Goal: Transaction & Acquisition: Purchase product/service

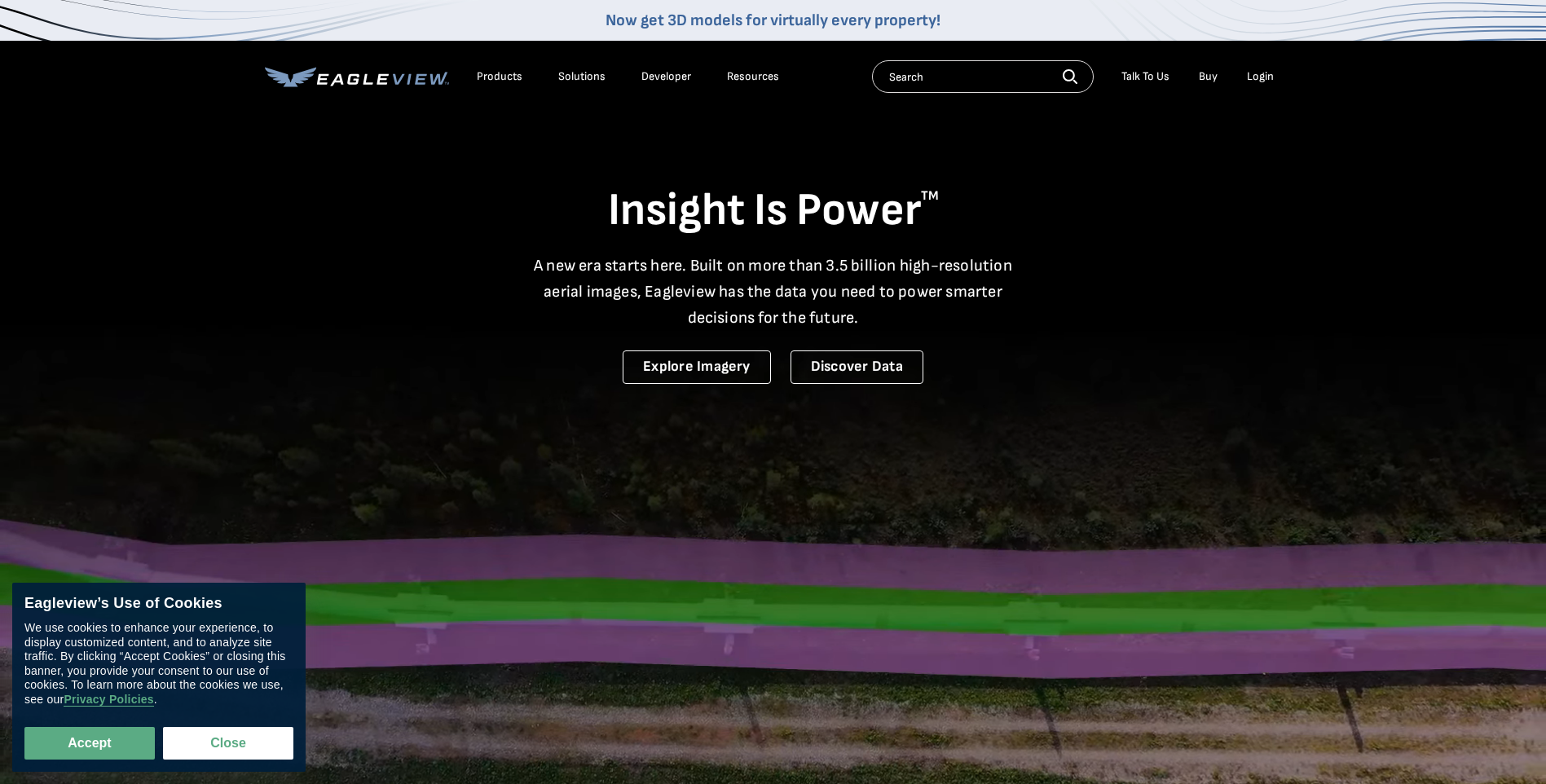
click at [1264, 76] on div "Login" at bounding box center [1260, 77] width 27 height 15
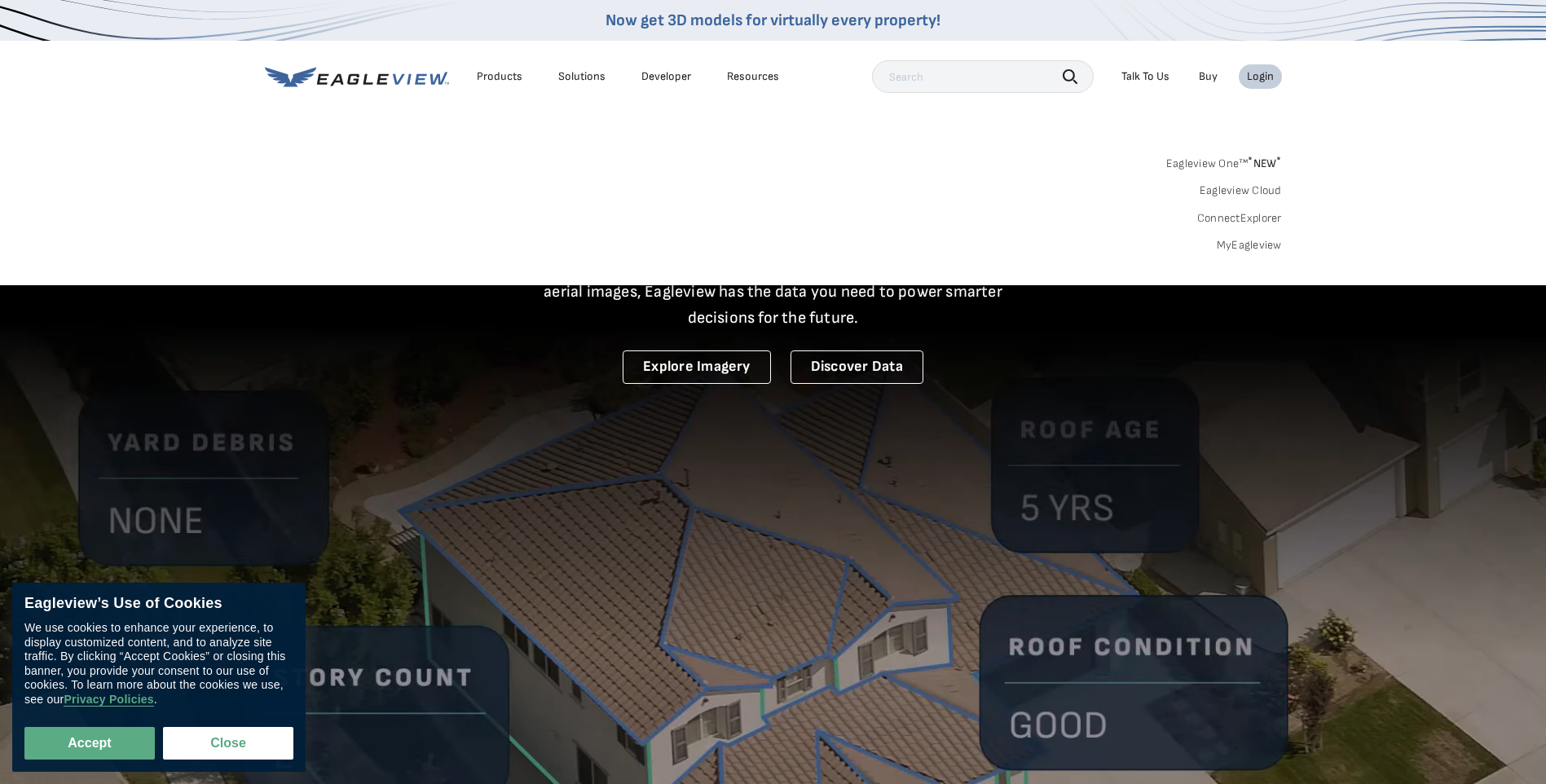
click at [1223, 248] on link "MyEagleview" at bounding box center [1249, 245] width 65 height 15
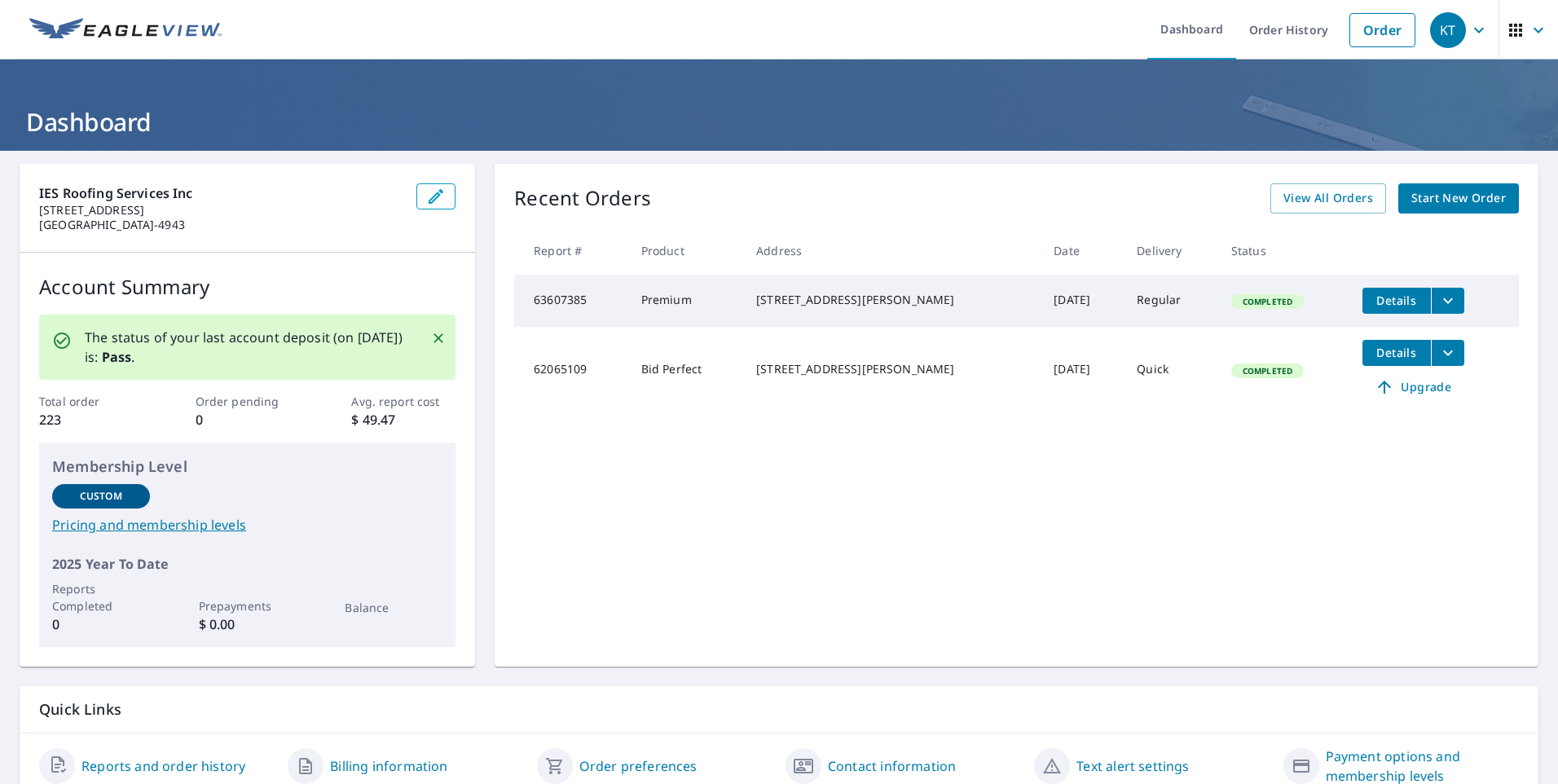
click at [1440, 194] on span "Start New Order" at bounding box center [1458, 199] width 95 height 21
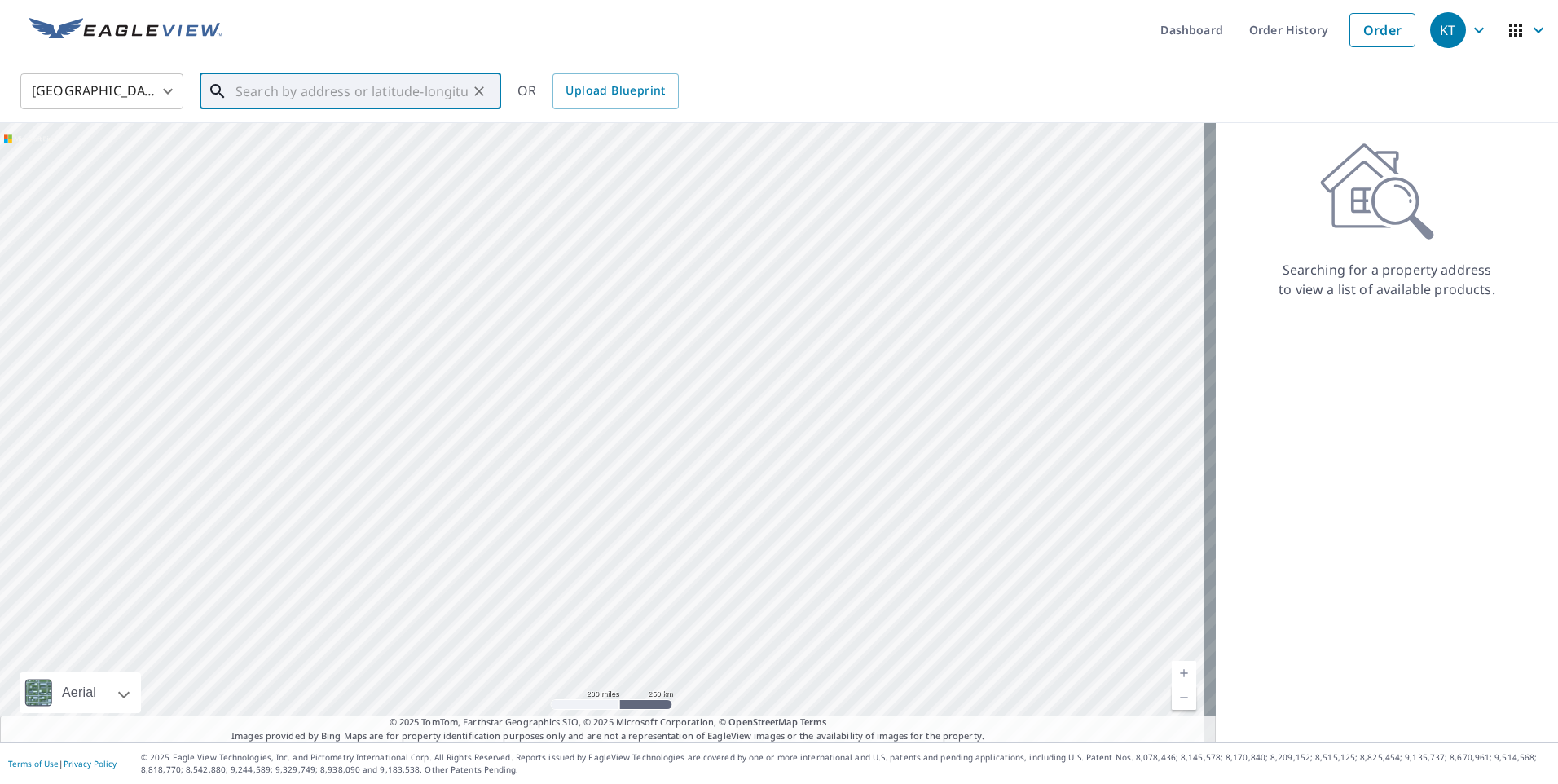
click at [291, 82] on input "text" at bounding box center [352, 91] width 232 height 46
click at [268, 162] on p "Mc Cormick, SC 29835" at bounding box center [360, 156] width 256 height 16
type input "605 Resort Dr Mc Cormick, SC 29835"
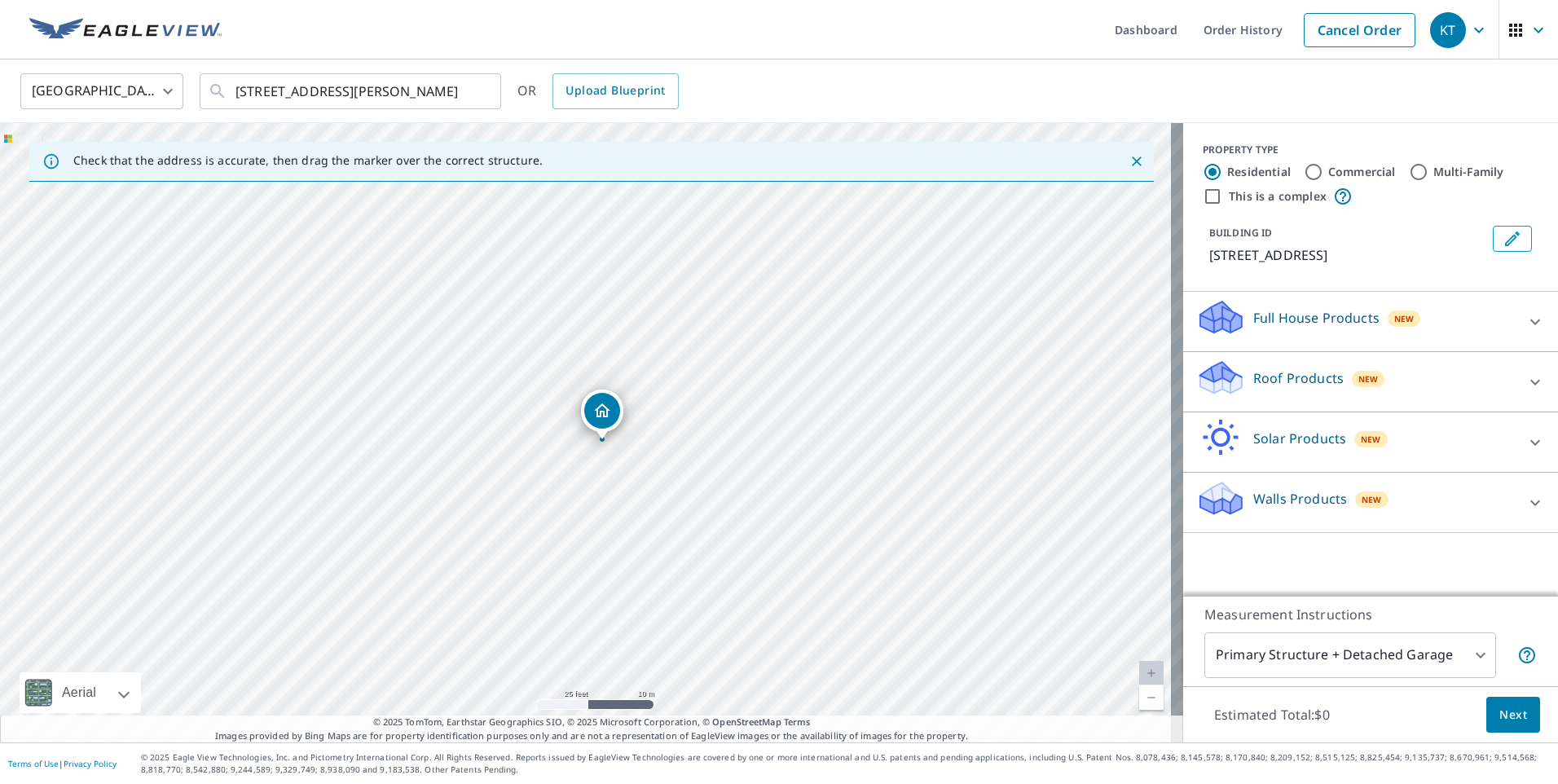
click at [1525, 381] on icon at bounding box center [1535, 382] width 20 height 20
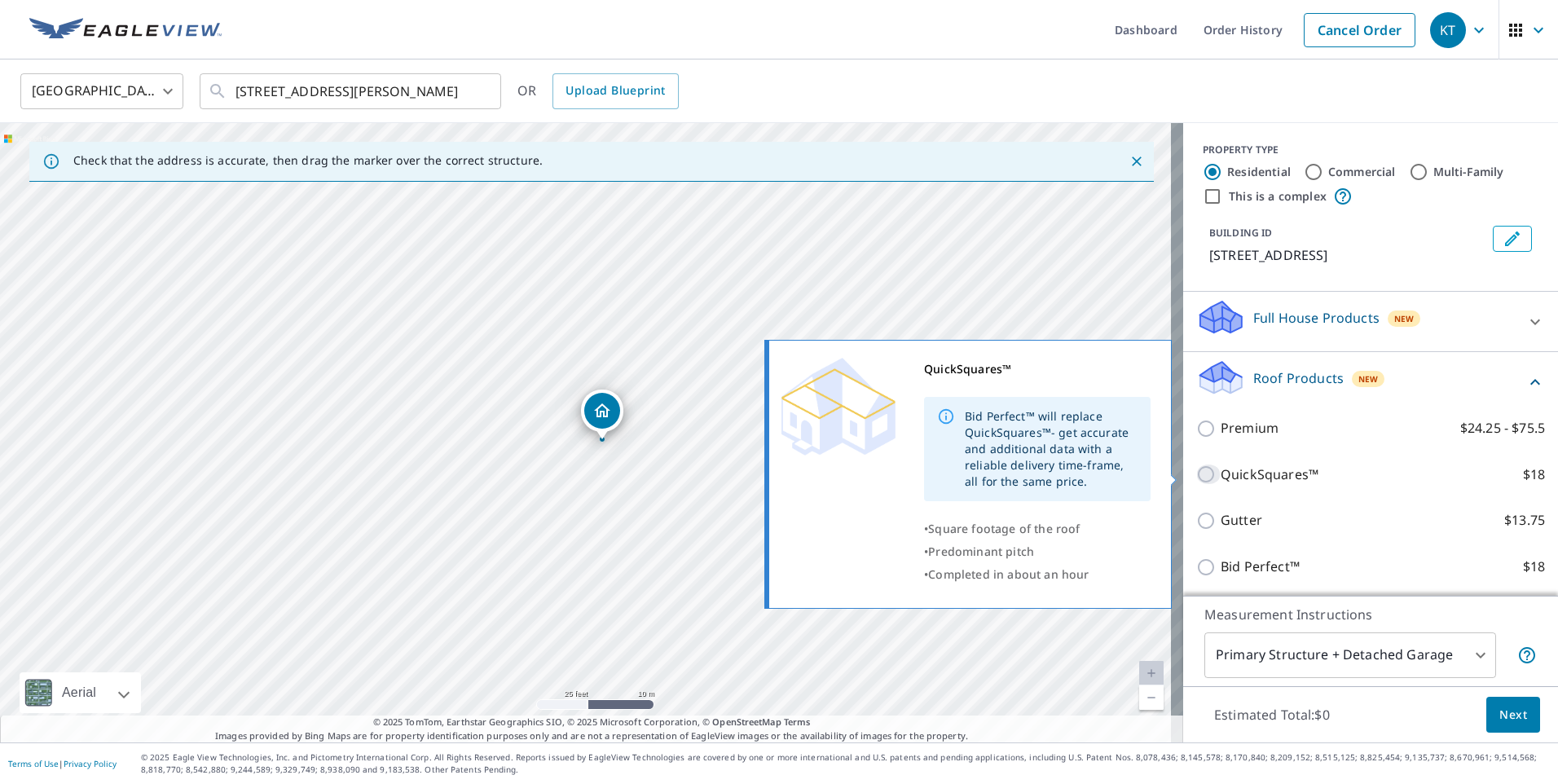
click at [1196, 470] on input "QuickSquares™ $18" at bounding box center [1208, 474] width 24 height 20
checkbox input "true"
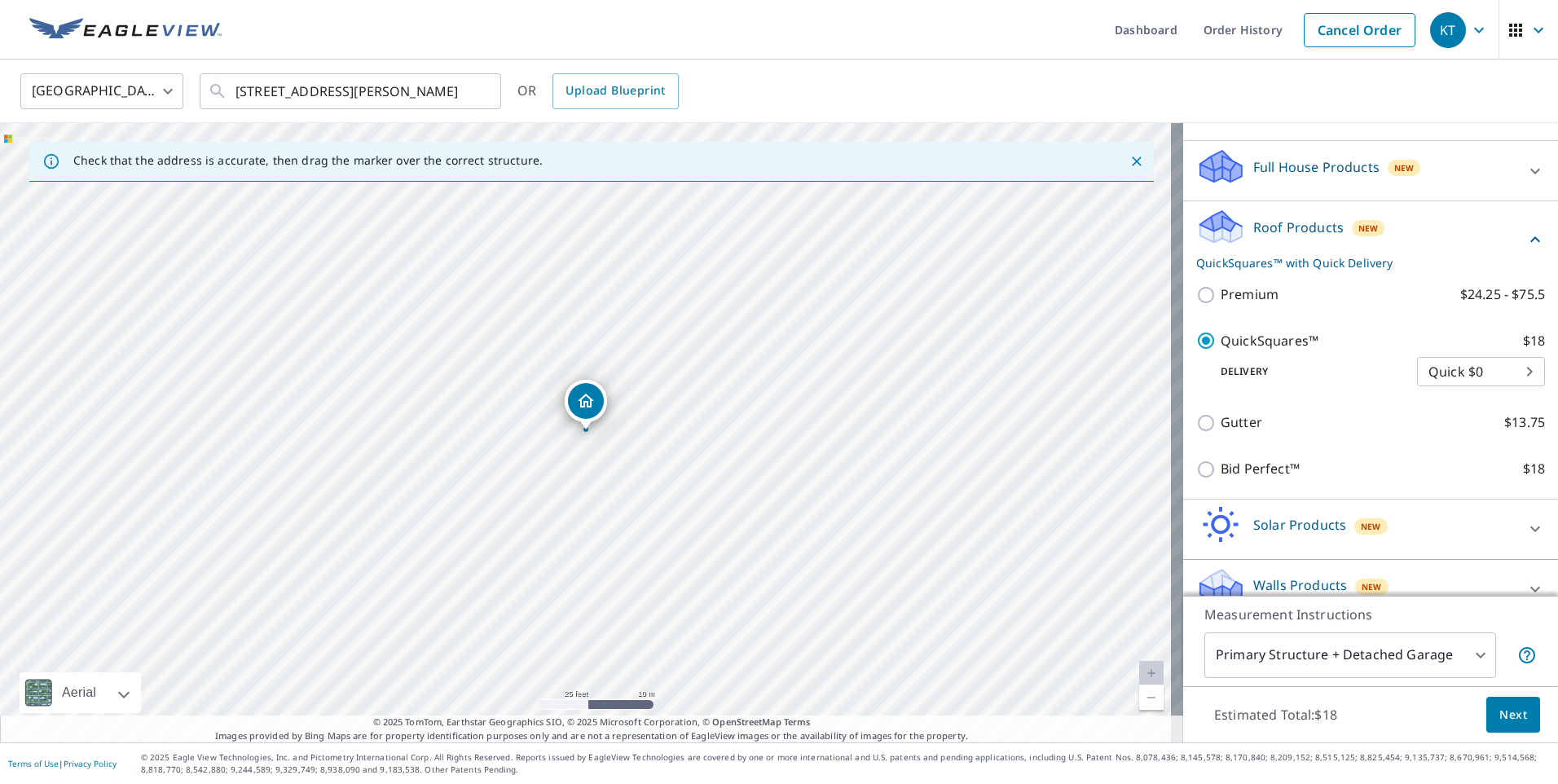
scroll to position [163, 0]
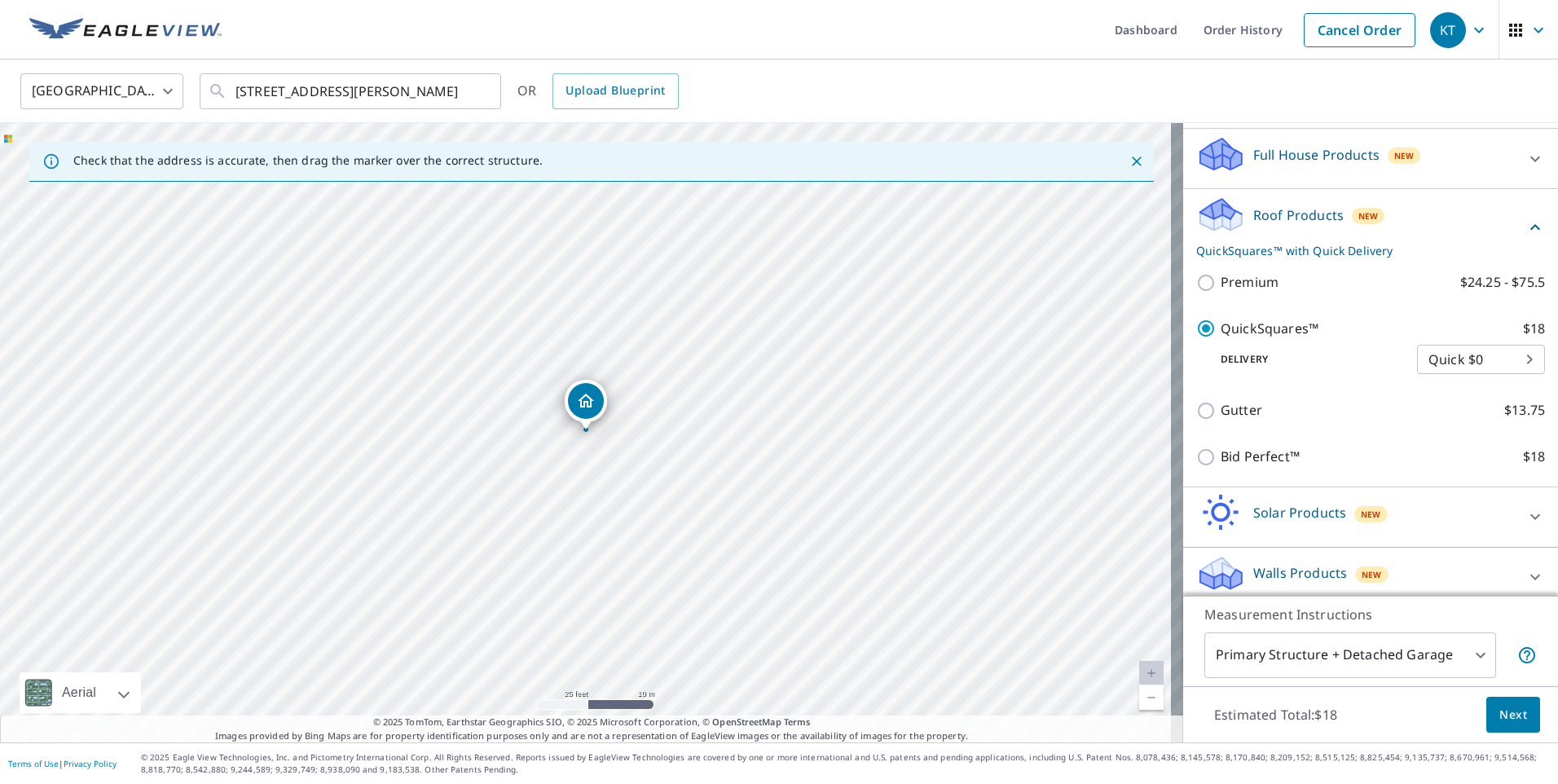
click at [1504, 358] on body "KT KT Dashboard Order History Cancel Order KT United States US ​ 605 Resort Dr …" at bounding box center [779, 392] width 1558 height 784
click at [1481, 713] on div at bounding box center [779, 392] width 1558 height 784
click at [1503, 718] on span "Next" at bounding box center [1513, 715] width 28 height 21
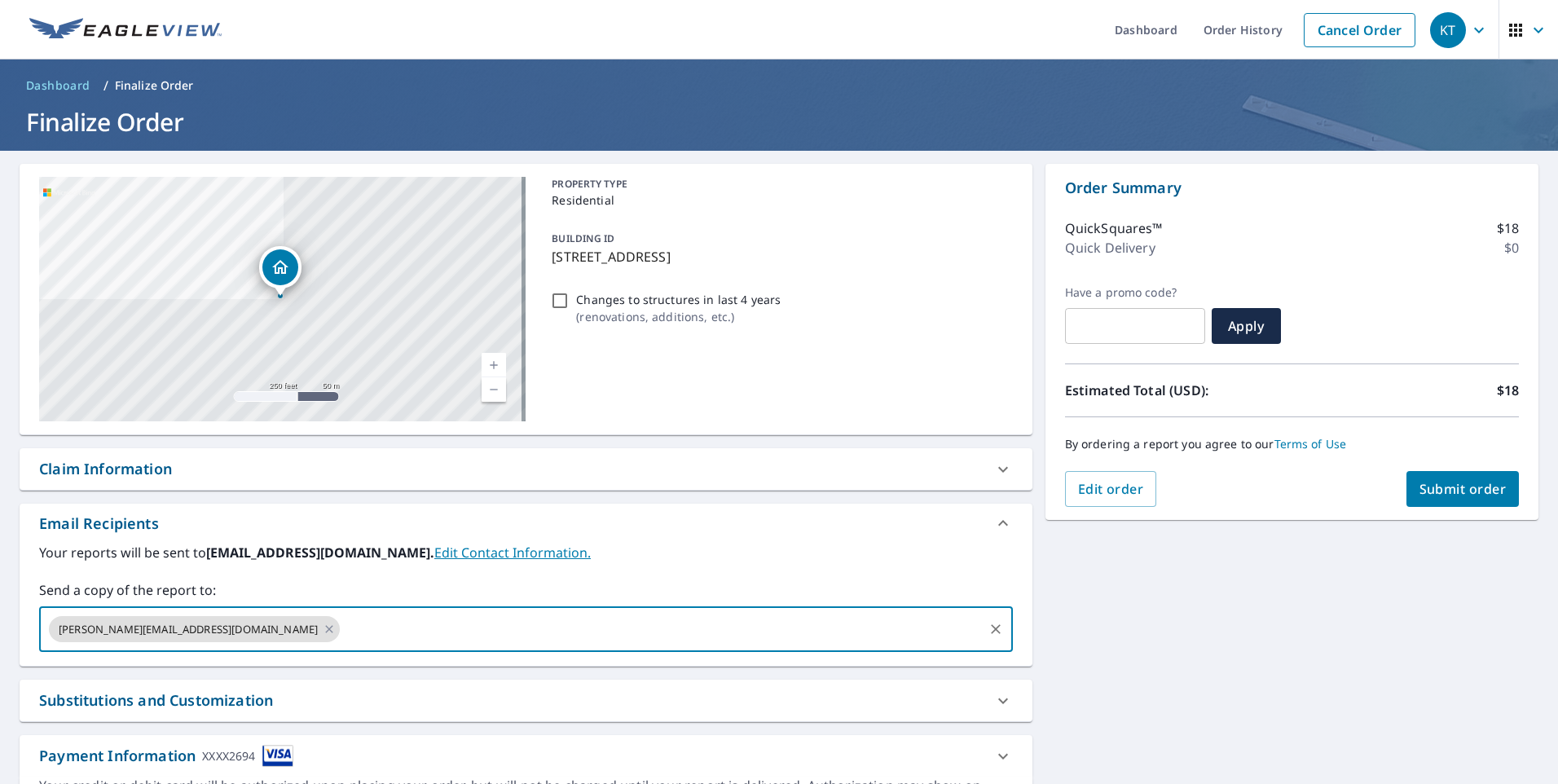
click at [342, 624] on input "text" at bounding box center [661, 629] width 639 height 31
type input "robert@iesroofing.com"
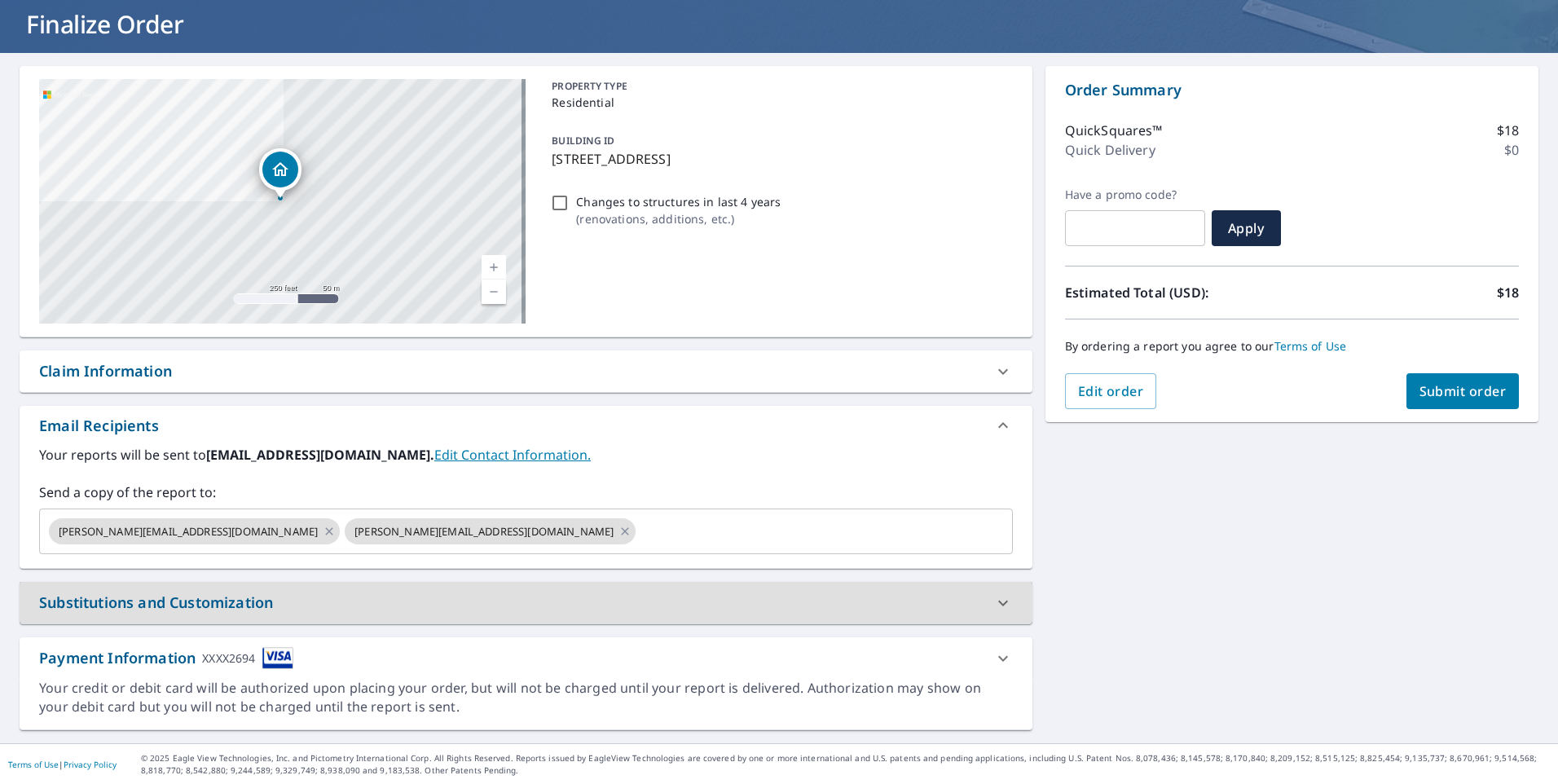
scroll to position [99, 0]
click at [280, 657] on img at bounding box center [278, 658] width 31 height 22
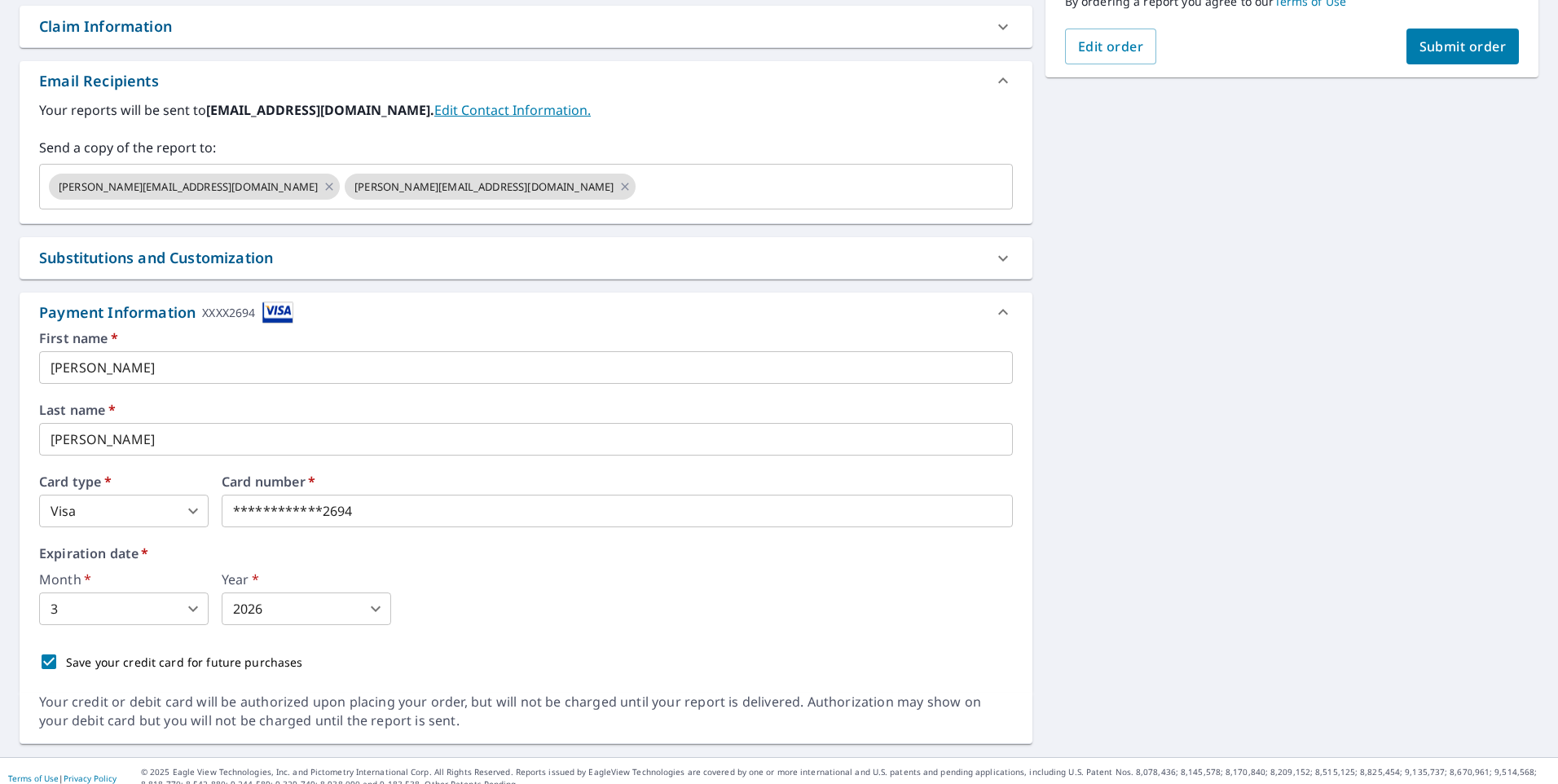
scroll to position [457, 0]
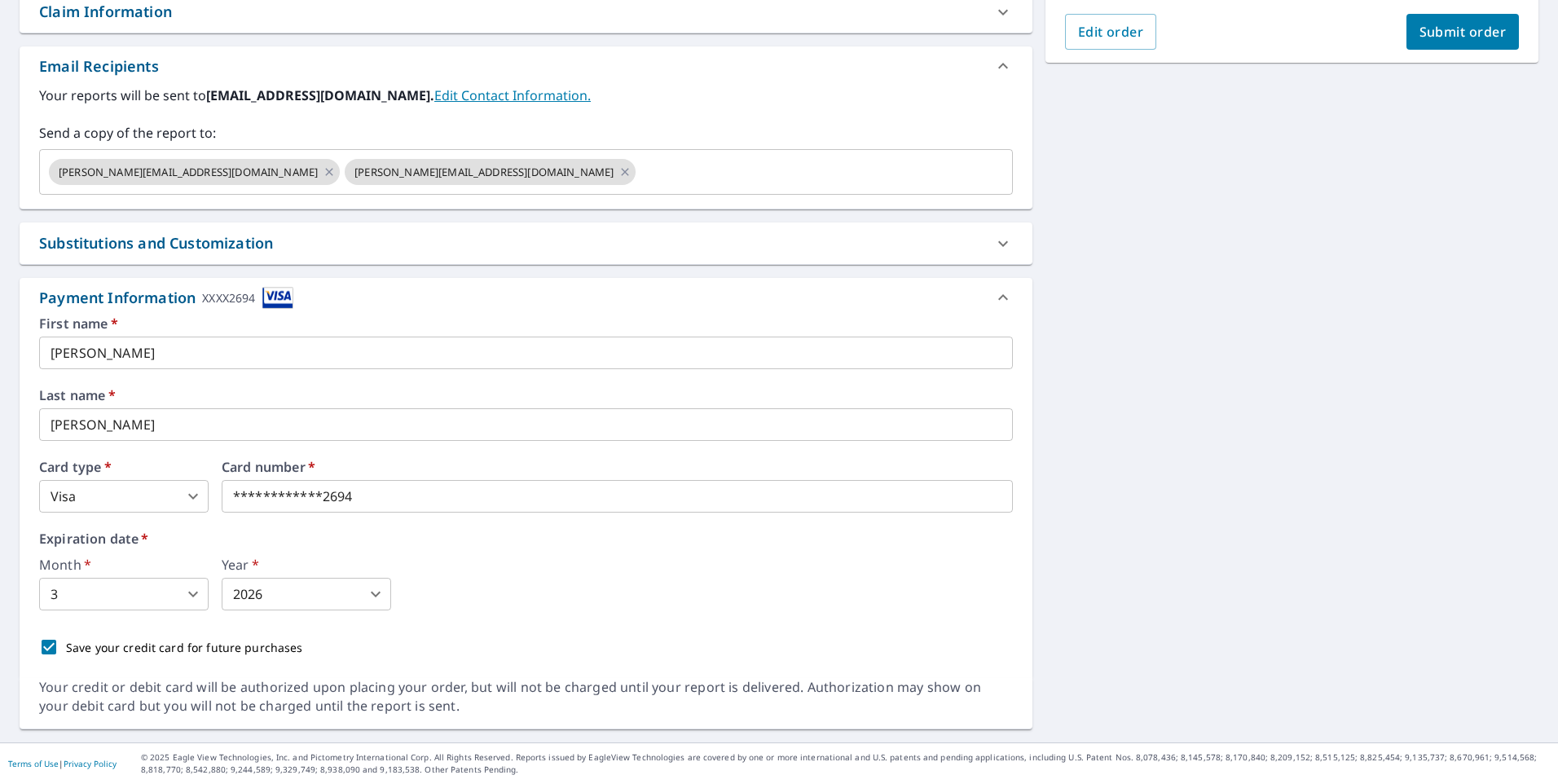
click at [1451, 36] on span "Submit order" at bounding box center [1463, 32] width 87 height 18
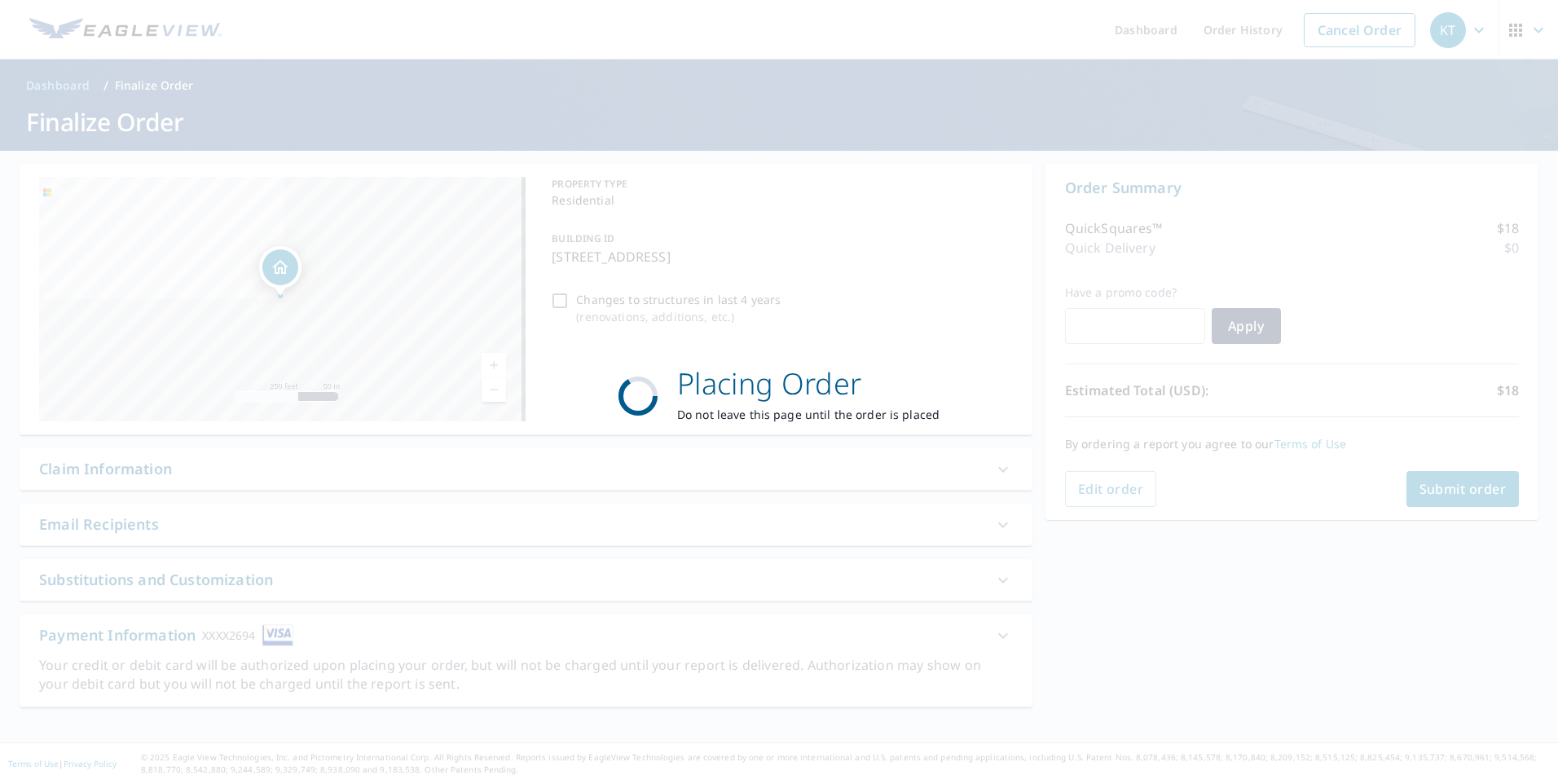
scroll to position [0, 0]
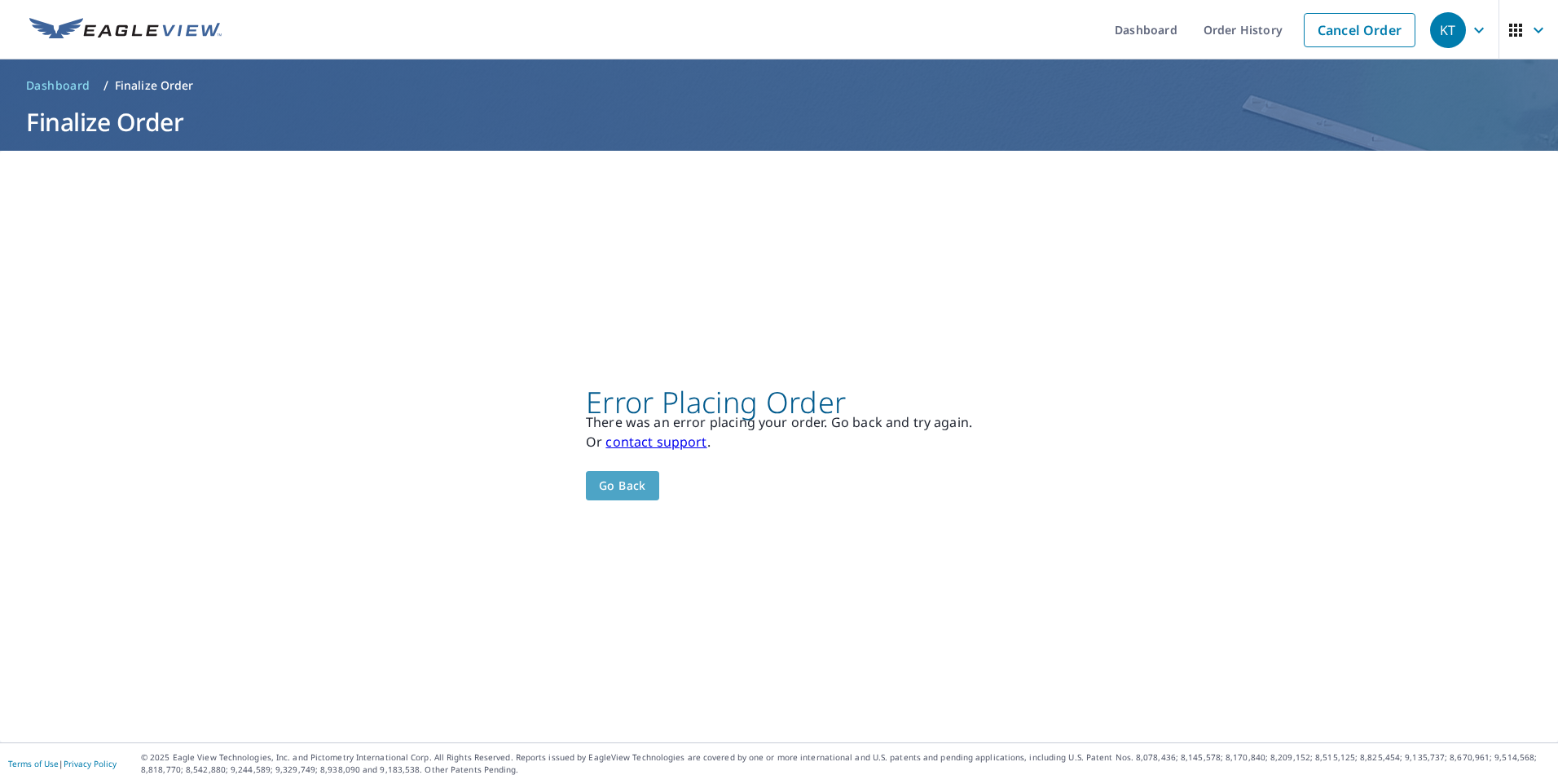
click at [618, 491] on span "Go back" at bounding box center [623, 486] width 47 height 21
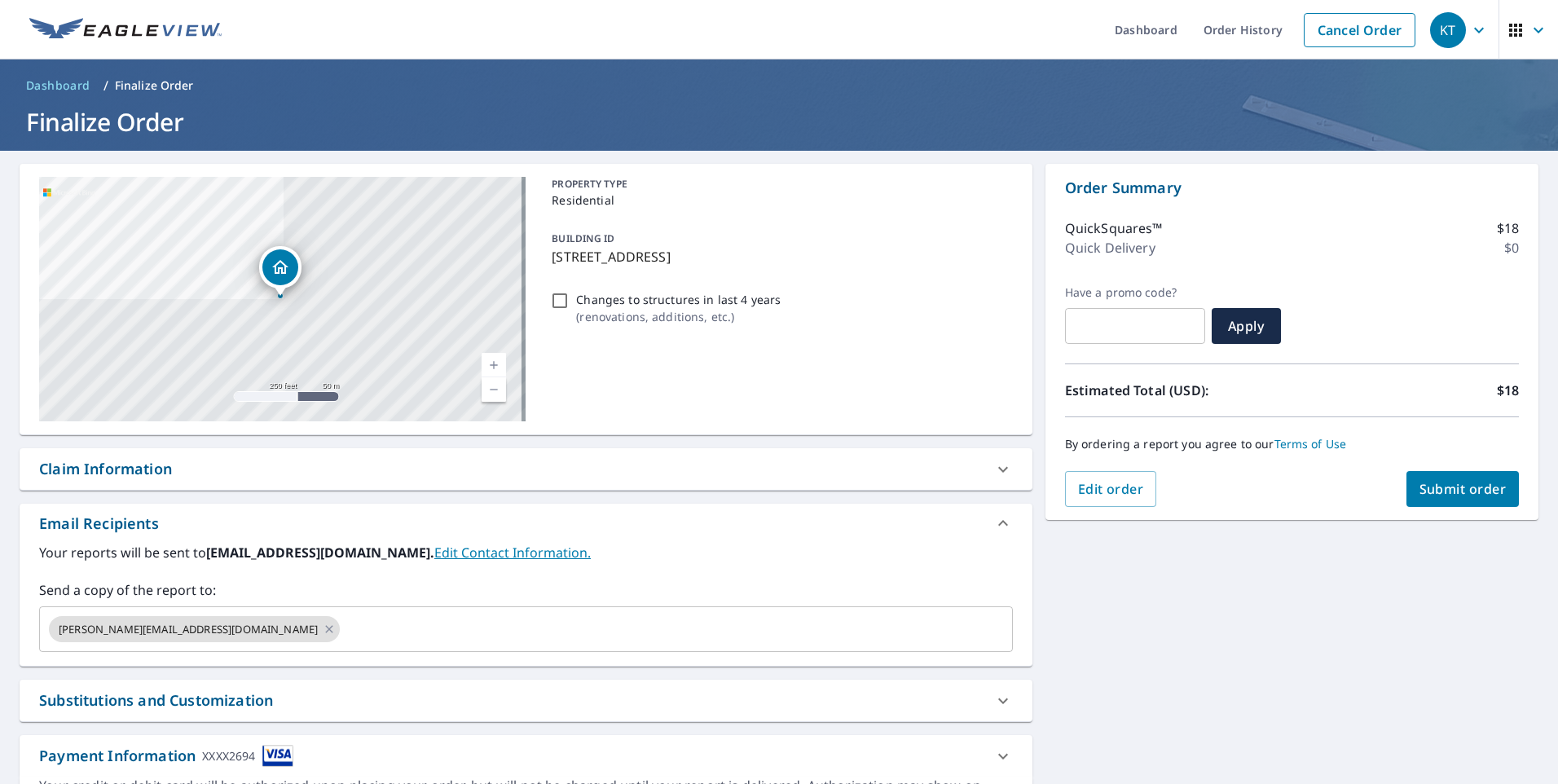
scroll to position [99, 0]
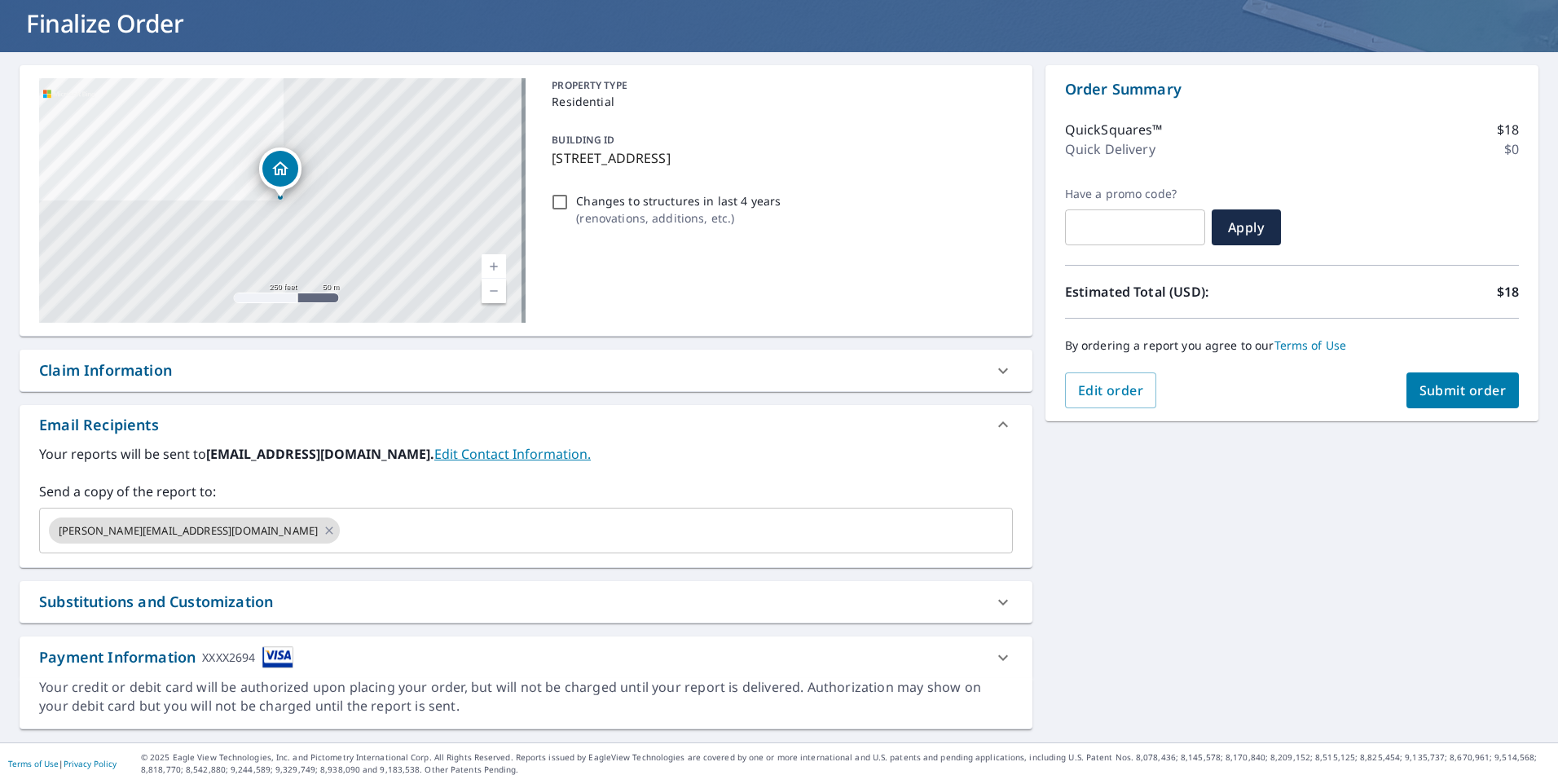
click at [280, 661] on img at bounding box center [278, 658] width 31 height 22
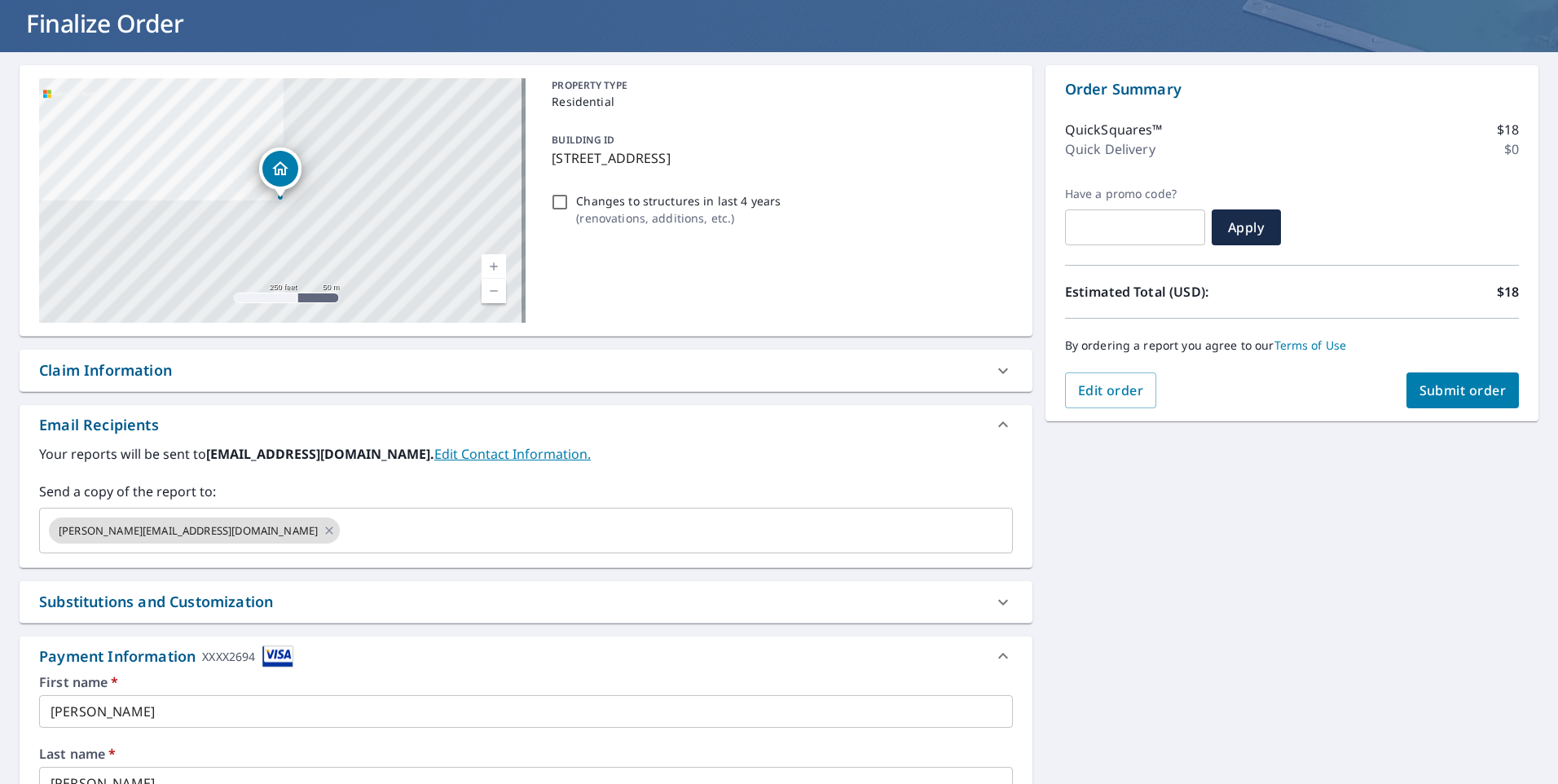
scroll to position [457, 0]
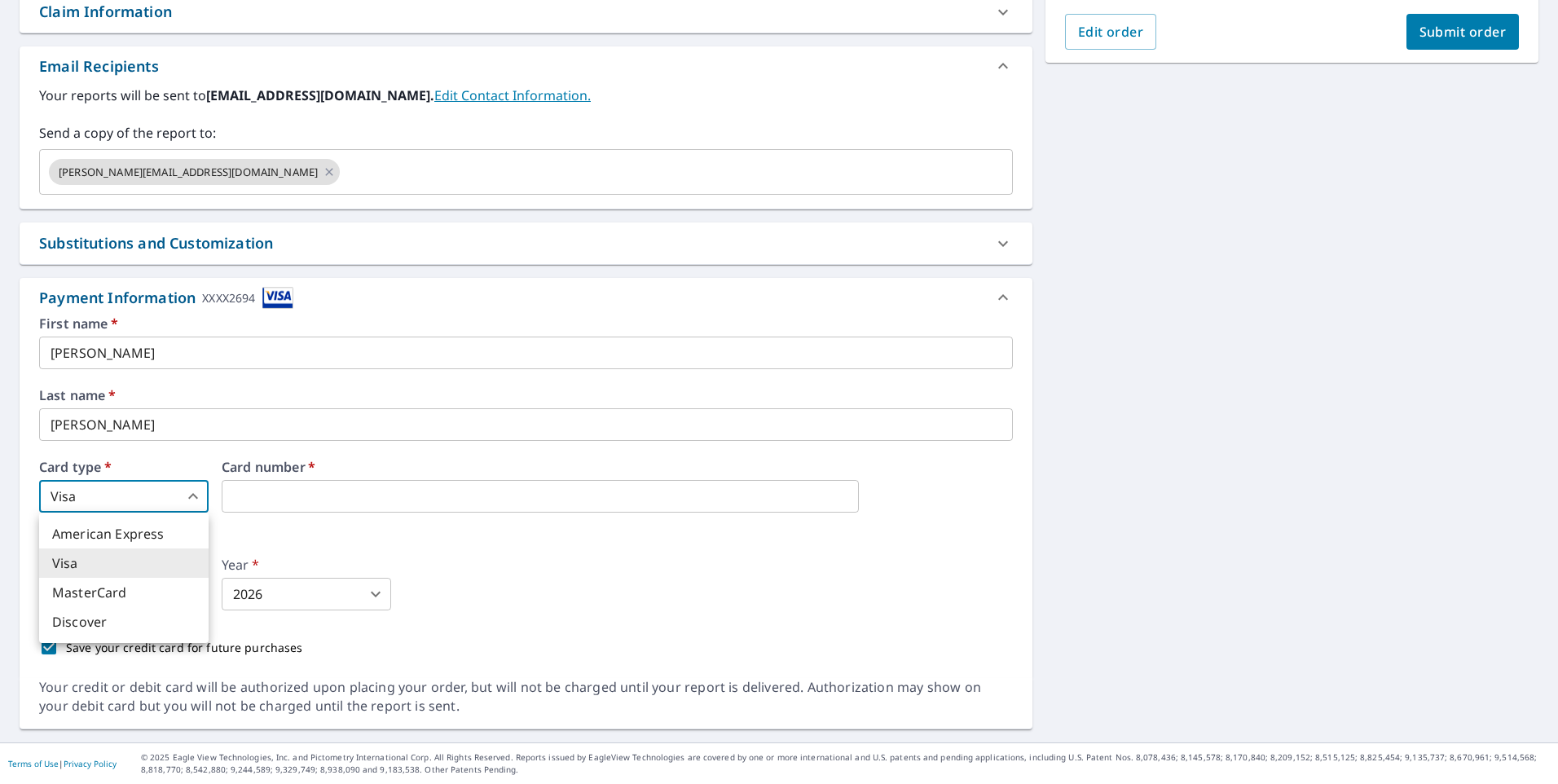
drag, startPoint x: 182, startPoint y: 491, endPoint x: 192, endPoint y: 491, distance: 10.0
click at [187, 491] on body "KT KT Dashboard Order History Cancel Order KT Dashboard / Finalize Order Finali…" at bounding box center [779, 392] width 1558 height 784
click at [129, 594] on li "MasterCard" at bounding box center [123, 592] width 169 height 29
type input "3"
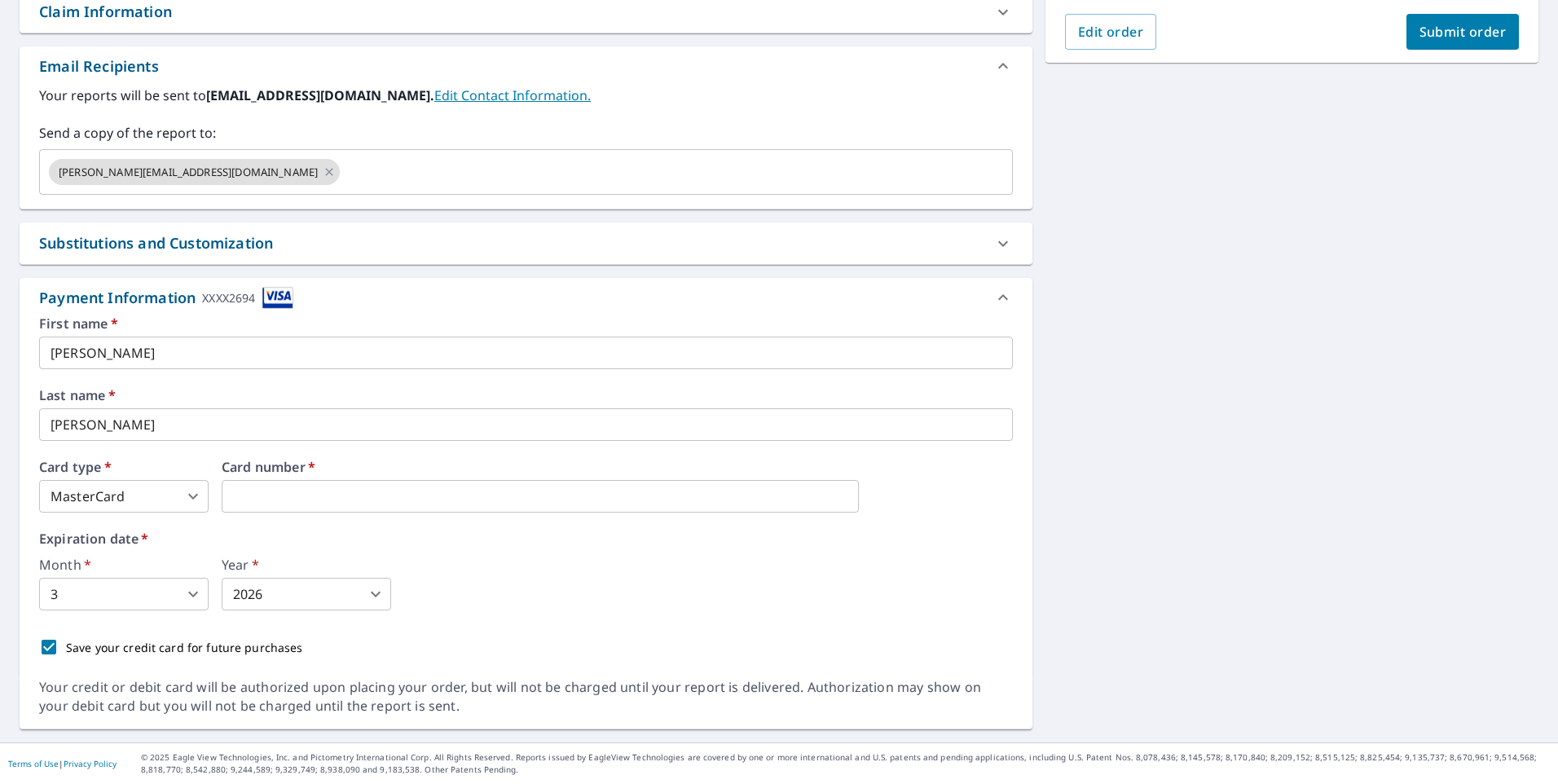
click at [196, 599] on body "KT KT Dashboard Order History Cancel Order KT Dashboard / Finalize Order Finali…" at bounding box center [779, 392] width 1558 height 784
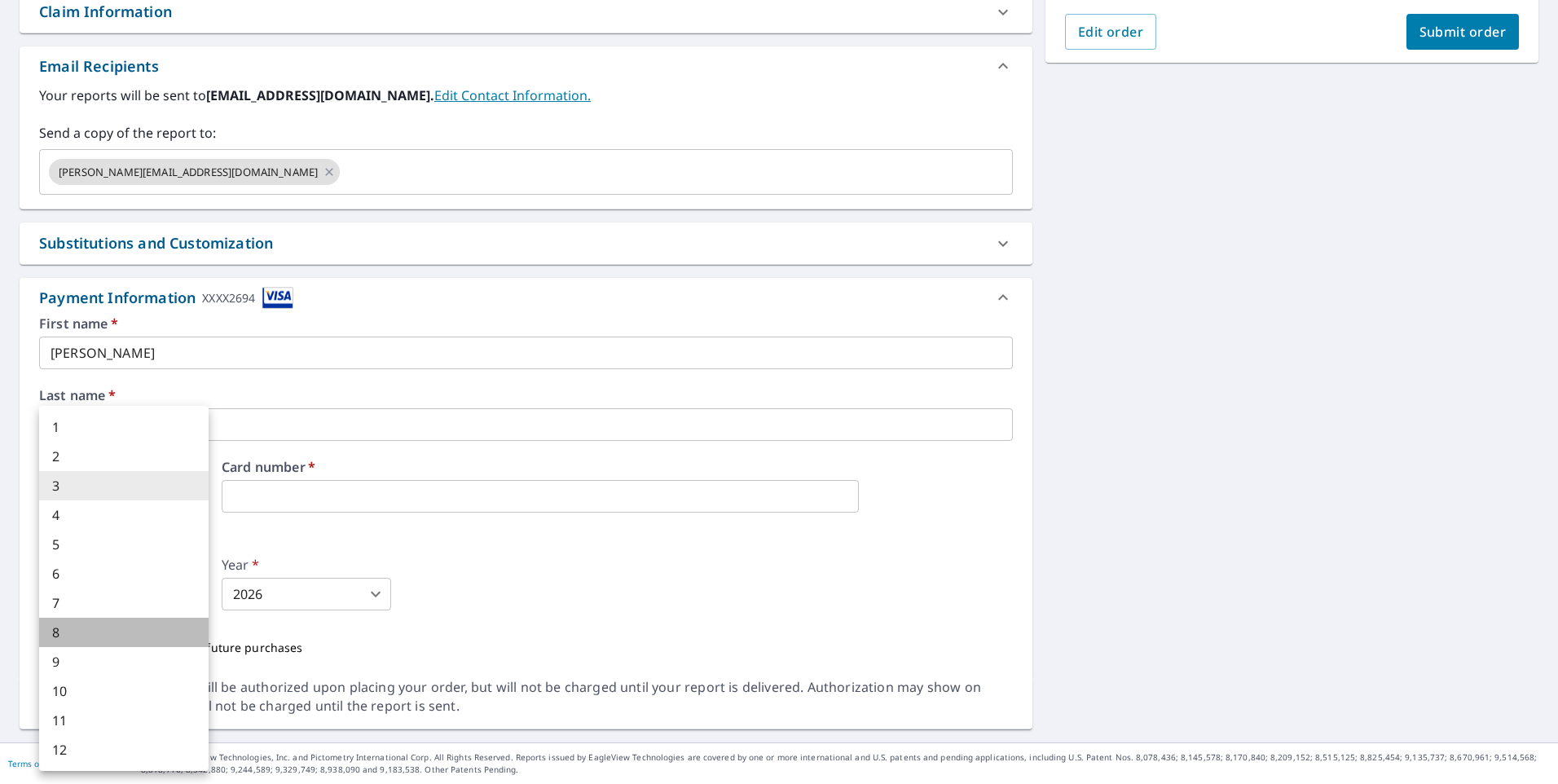
click at [71, 632] on li "8" at bounding box center [123, 632] width 169 height 29
type input "8"
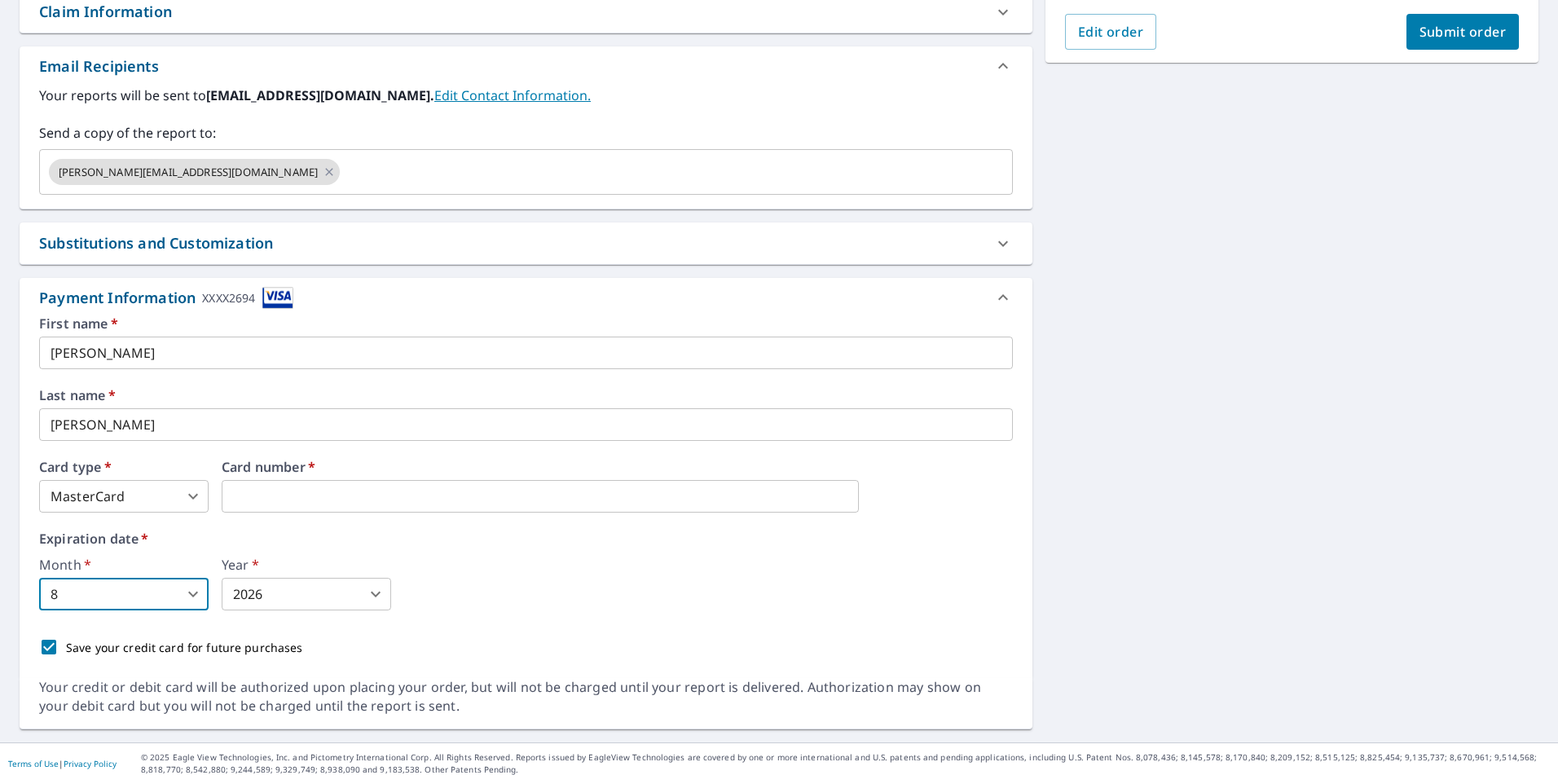
click at [387, 595] on body "KT KT Dashboard Order History Cancel Order KT Dashboard / Finalize Order Finali…" at bounding box center [779, 392] width 1558 height 784
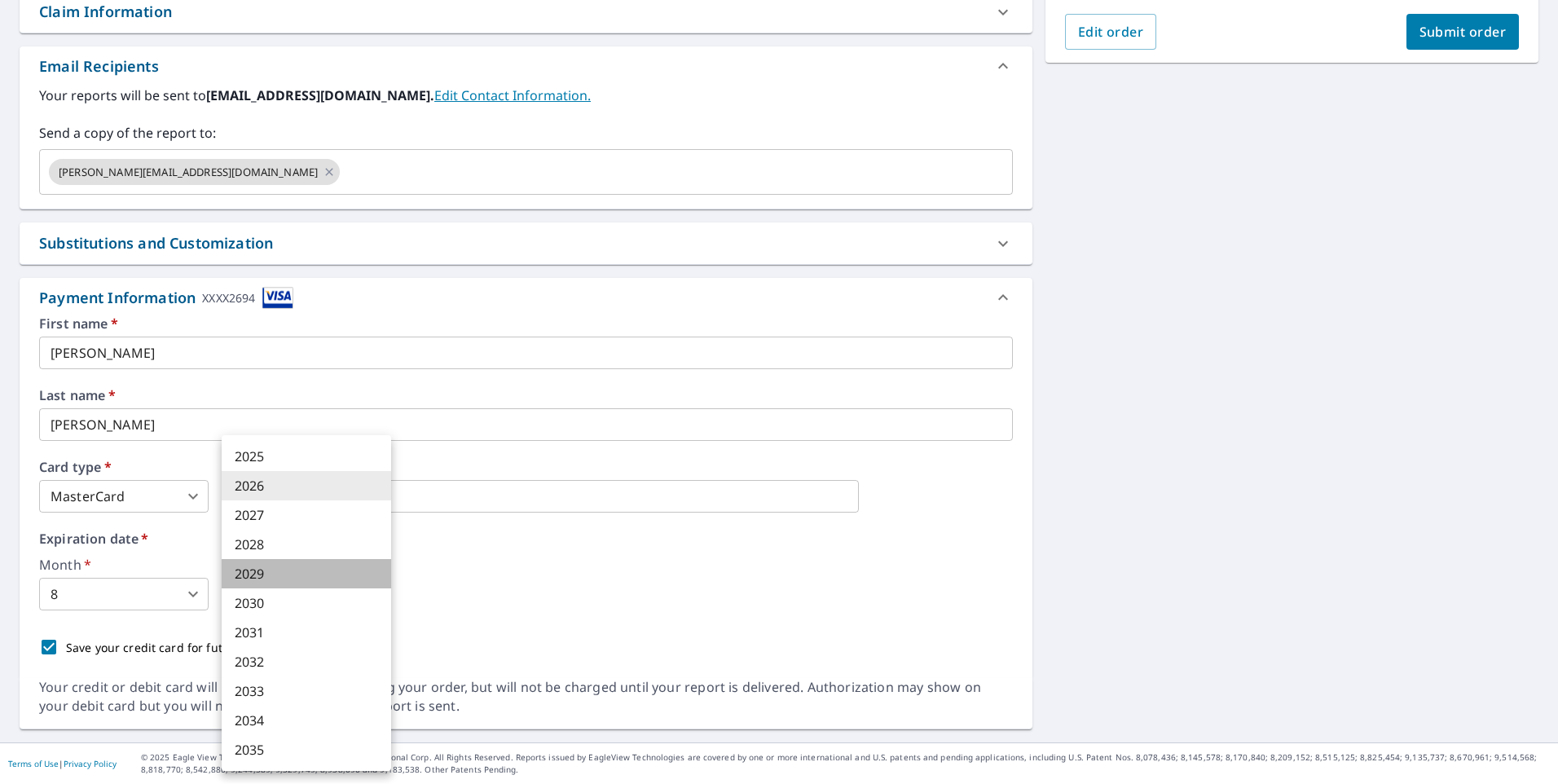
click at [259, 575] on li "2029" at bounding box center [306, 573] width 169 height 29
type input "2029"
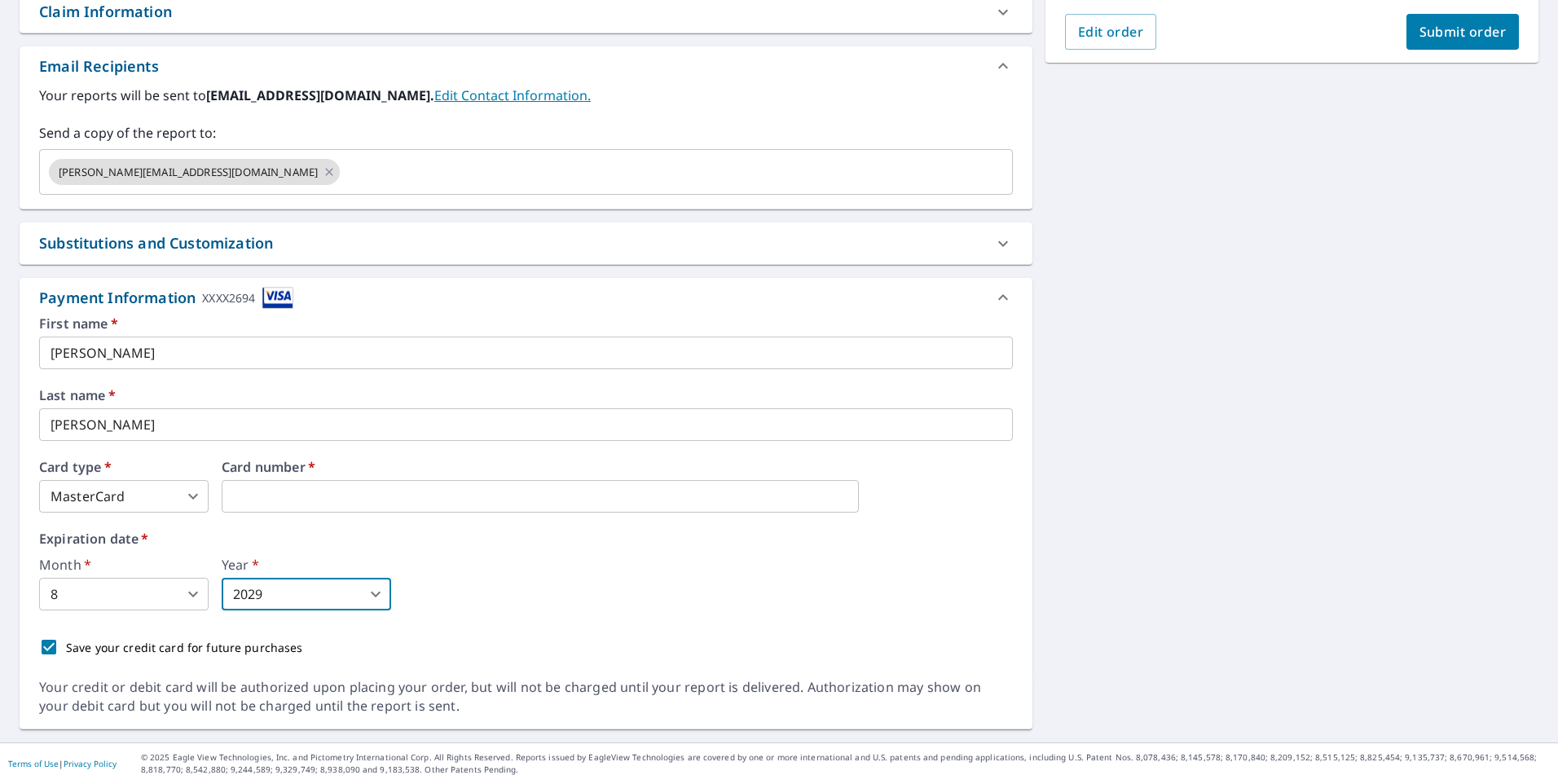
click at [569, 588] on div "Month   * 8 8 ​ Year   * 2029 2029 ​" at bounding box center [525, 584] width 973 height 52
click at [1452, 30] on span "Submit order" at bounding box center [1463, 32] width 87 height 18
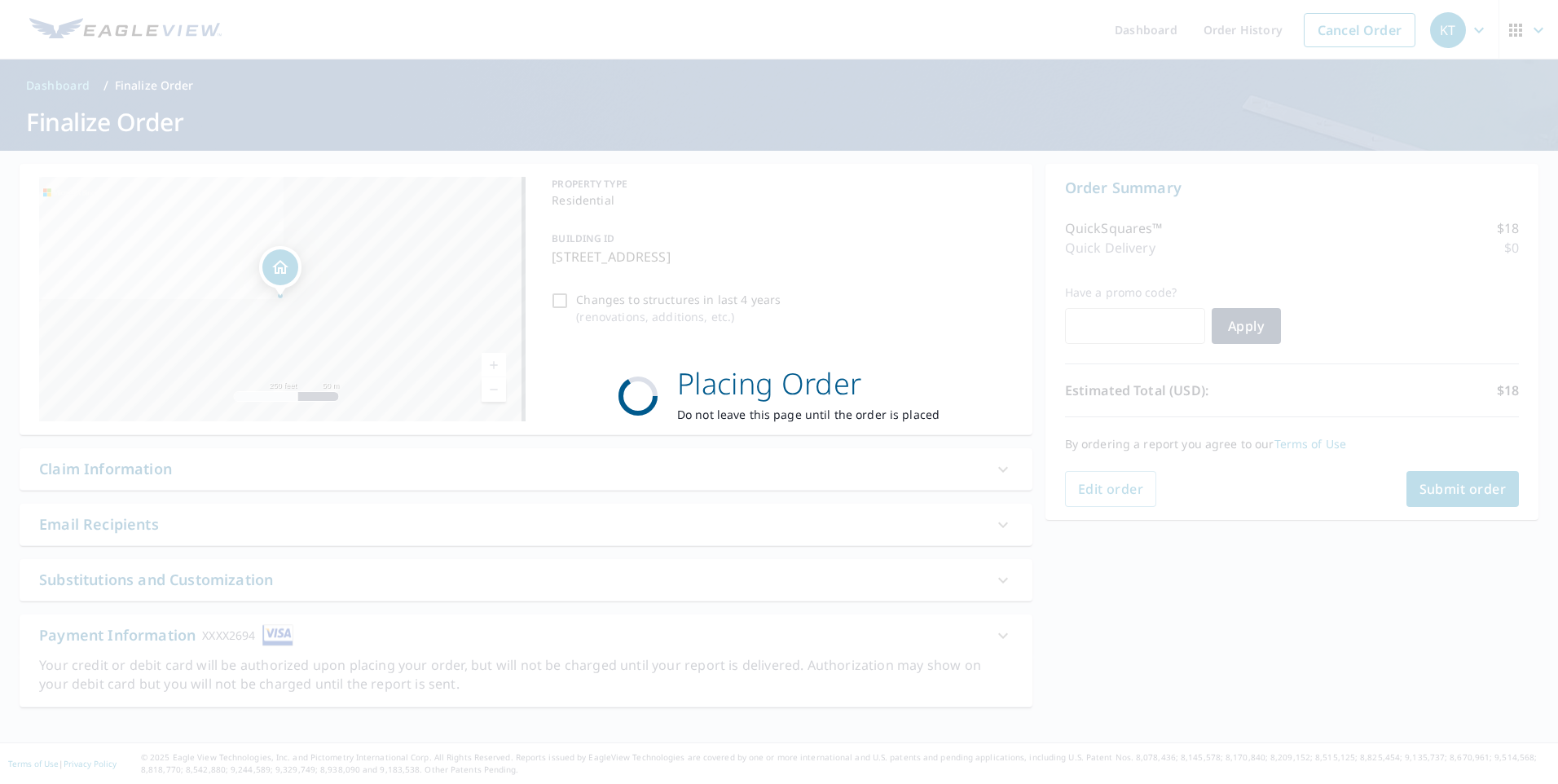
scroll to position [0, 0]
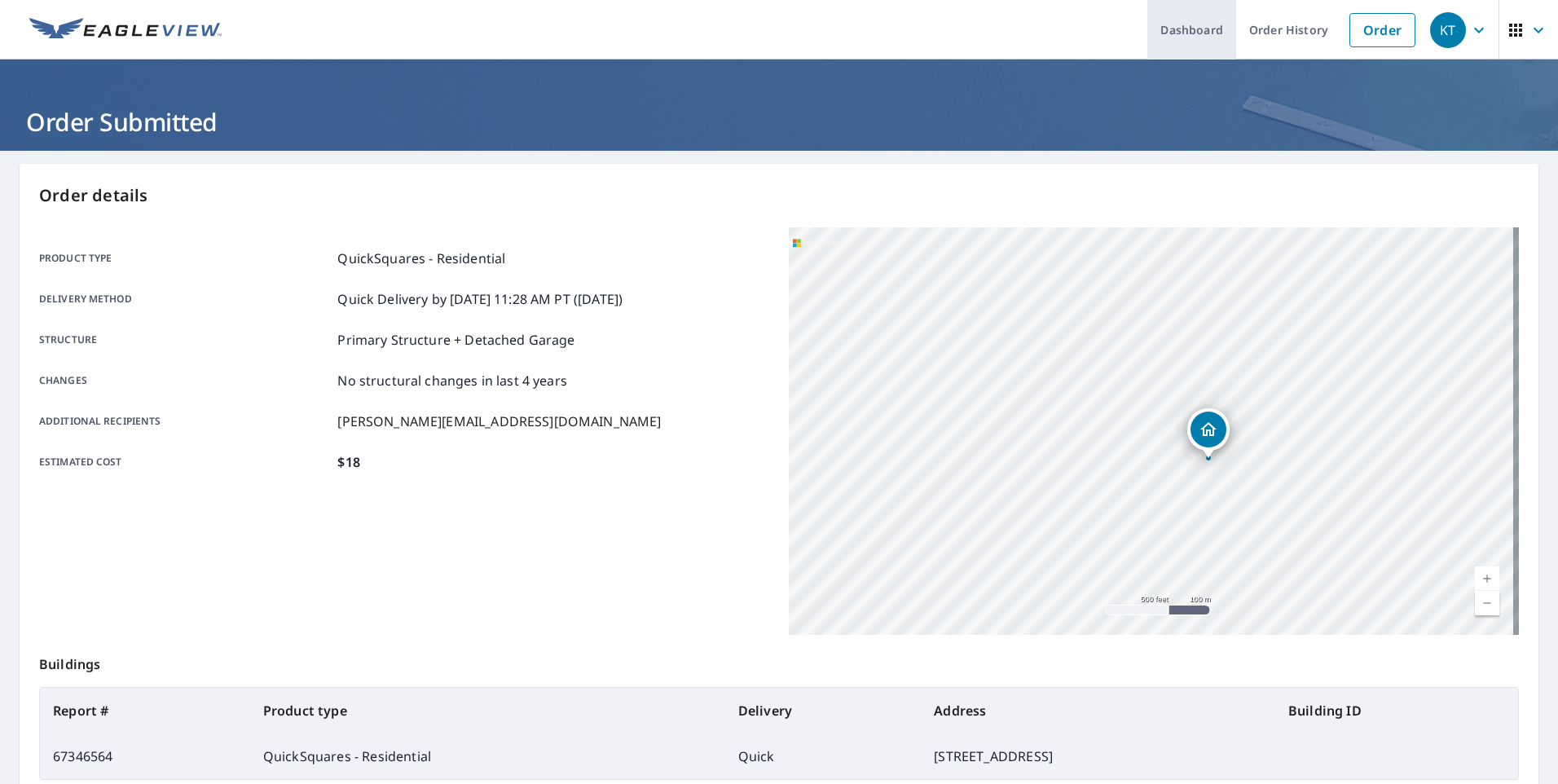
click at [1194, 35] on link "Dashboard" at bounding box center [1191, 29] width 89 height 59
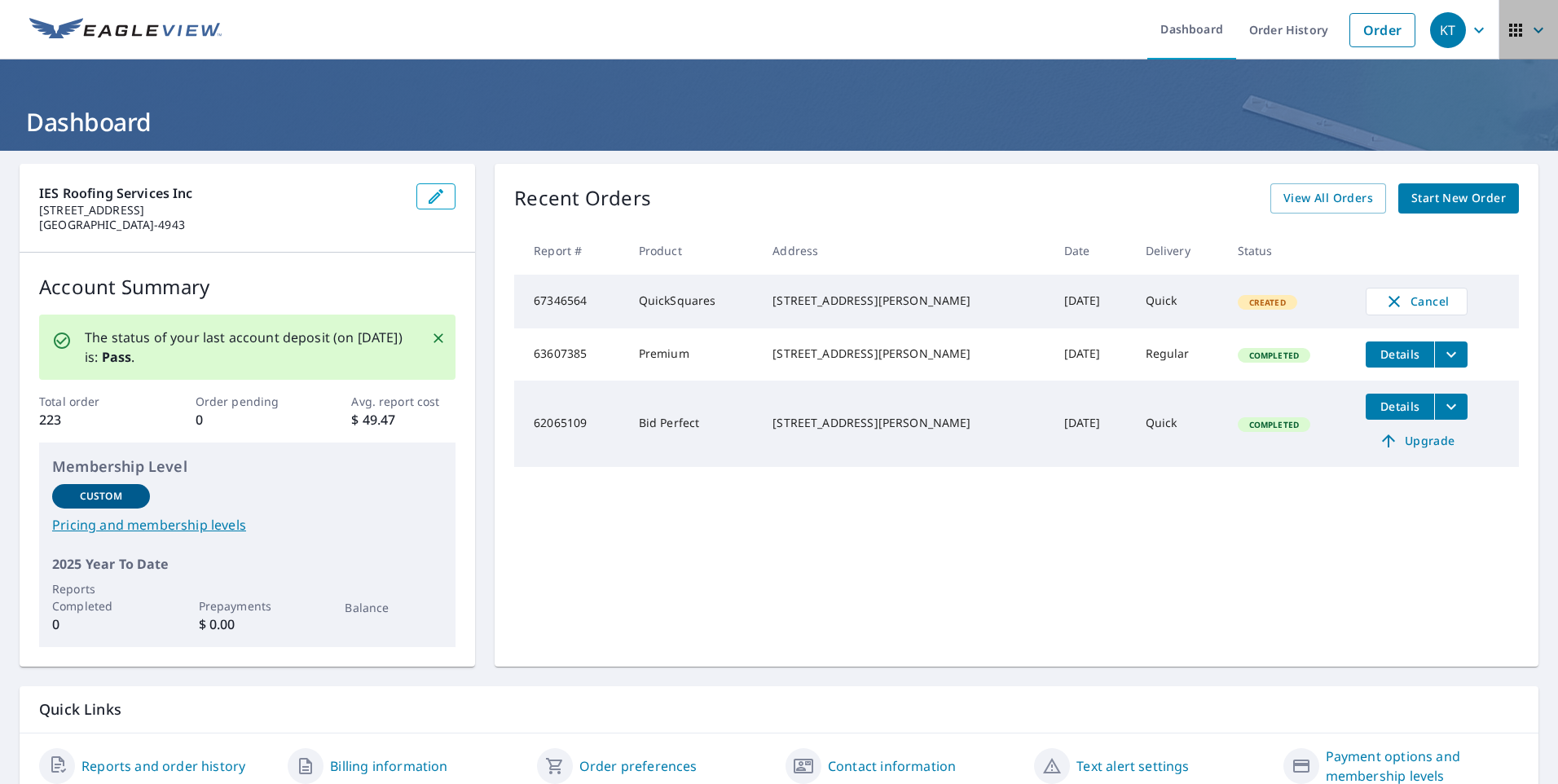
click at [1529, 32] on icon "button" at bounding box center [1538, 30] width 20 height 20
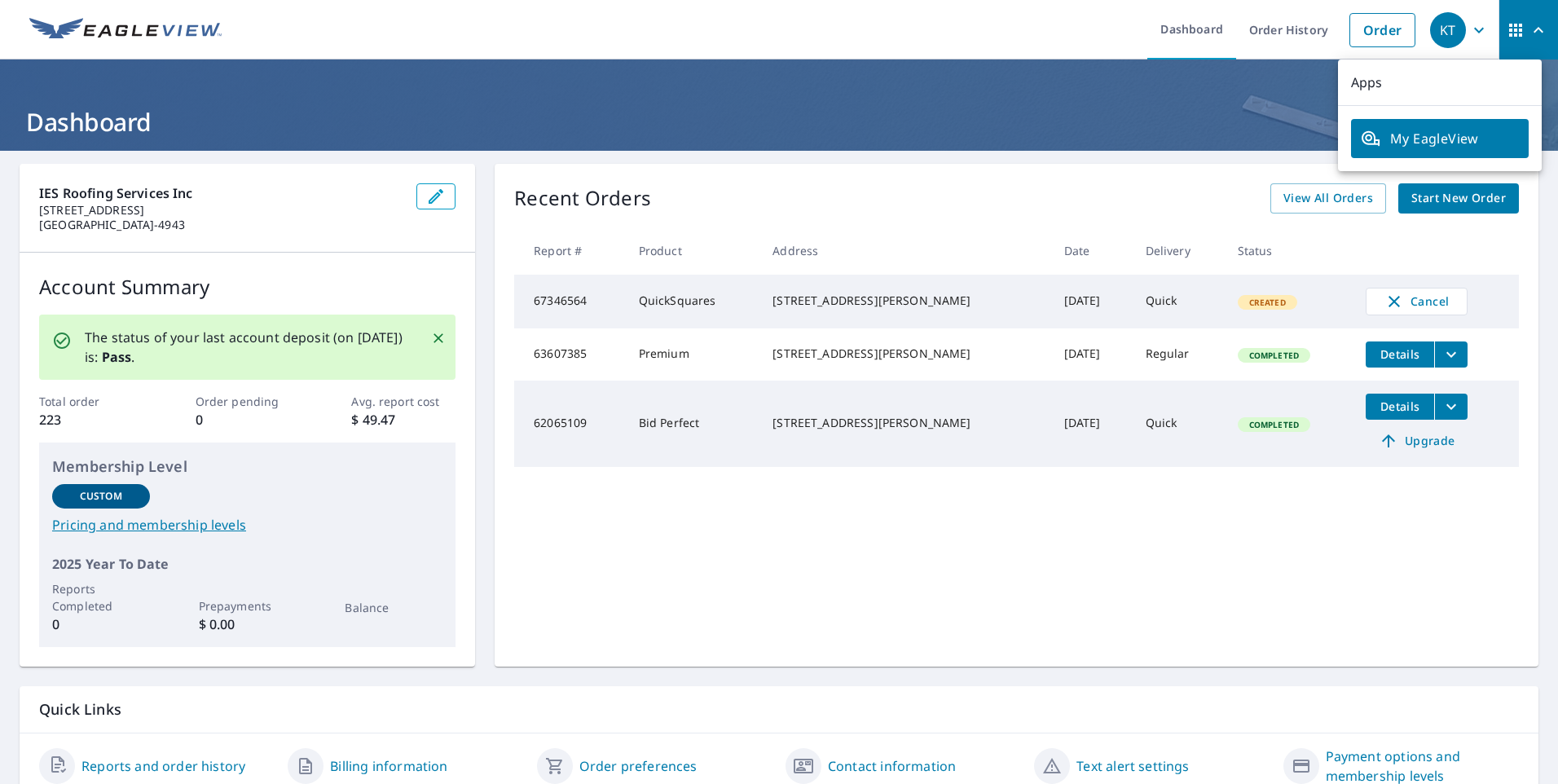
click at [1469, 35] on icon "button" at bounding box center [1479, 30] width 20 height 20
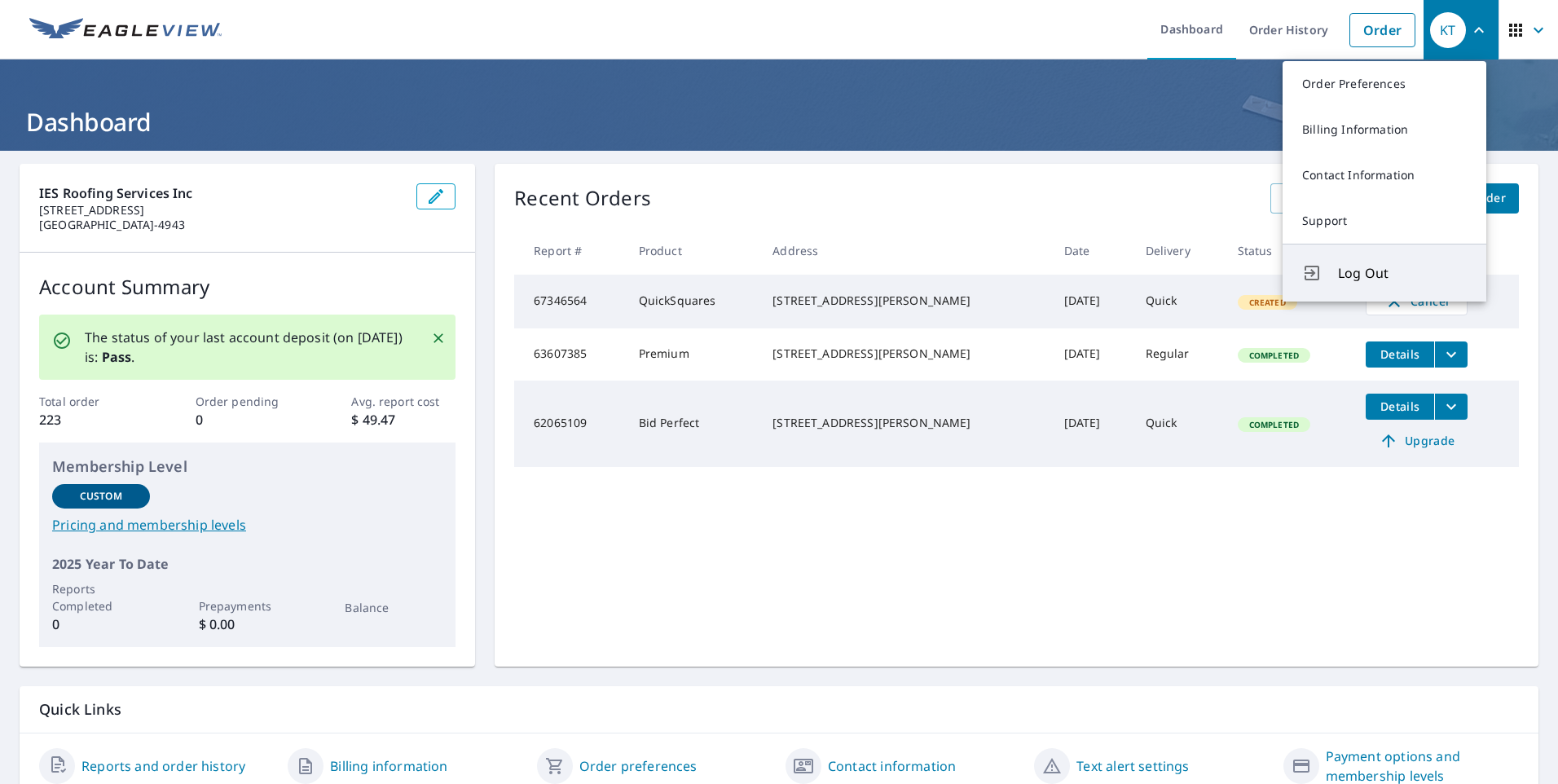
click at [1345, 279] on span "Log Out" at bounding box center [1402, 273] width 129 height 20
